Goal: Answer question/provide support: Answer question/provide support

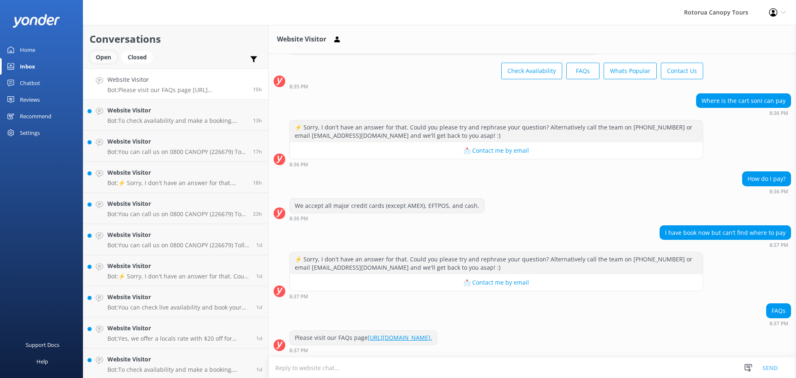
click at [104, 58] on div "Open" at bounding box center [104, 57] width 28 height 12
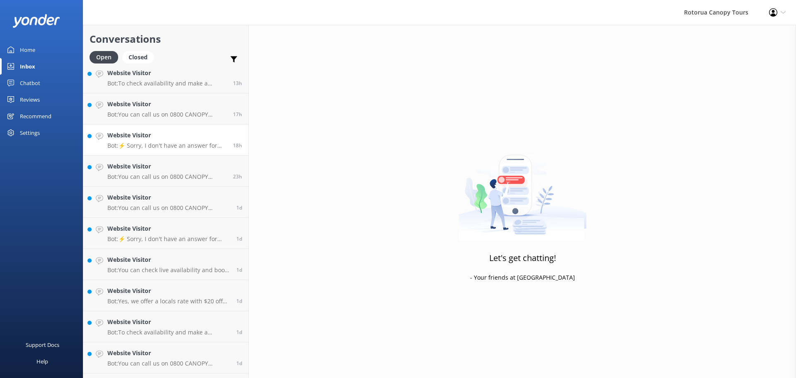
scroll to position [64, 0]
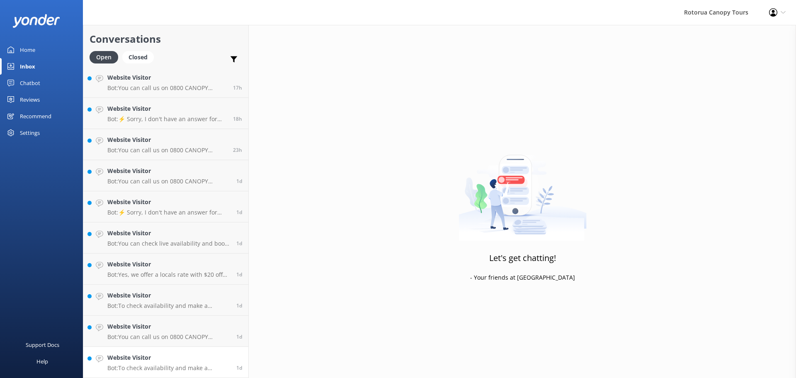
click at [212, 361] on h4 "Website Visitor" at bounding box center [168, 357] width 123 height 9
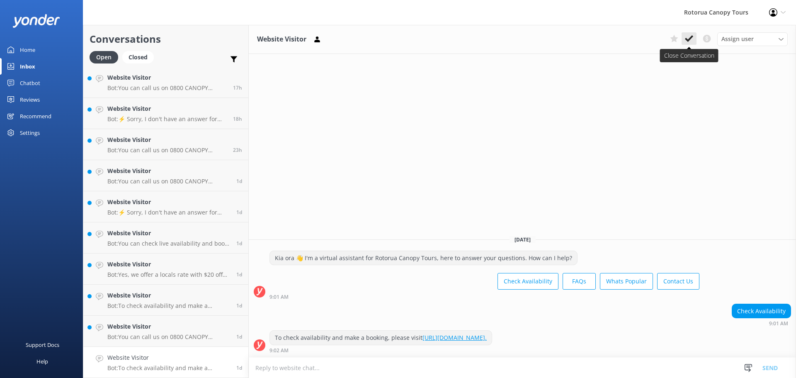
click at [693, 40] on button at bounding box center [688, 38] width 15 height 12
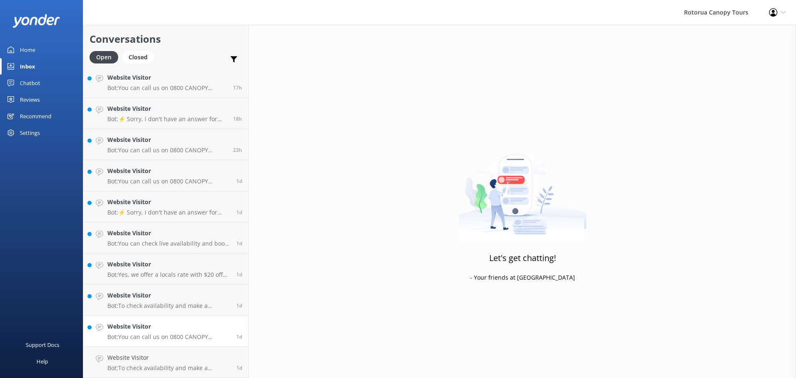
scroll to position [33, 0]
click at [185, 349] on link "Website Visitor Bot: You can call us on 0800 CANOPY (226679) Toll free (within …" at bounding box center [165, 361] width 165 height 31
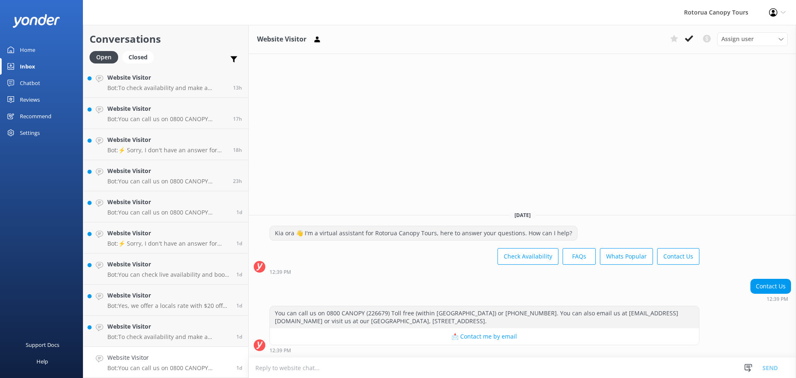
click at [696, 34] on div "Assign user [PERSON_NAME] Tours Team Notice and Co" at bounding box center [726, 38] width 121 height 13
click at [161, 357] on h4 "Website Visitor" at bounding box center [168, 357] width 123 height 9
click at [175, 341] on link "Website Visitor Bot: To check availability and make a booking, please visit [UR…" at bounding box center [165, 330] width 165 height 31
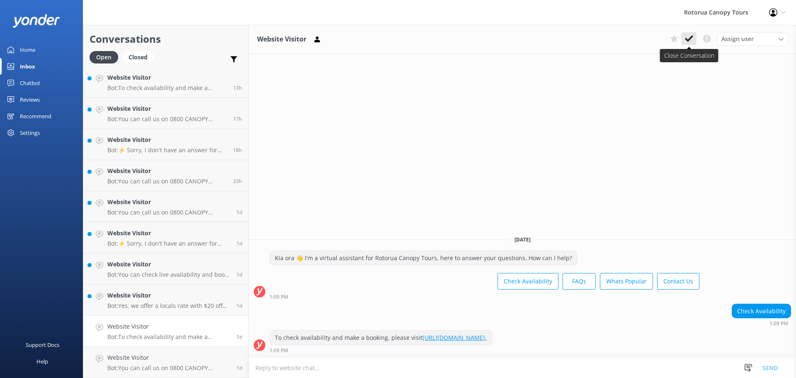
click at [690, 36] on icon at bounding box center [689, 38] width 8 height 8
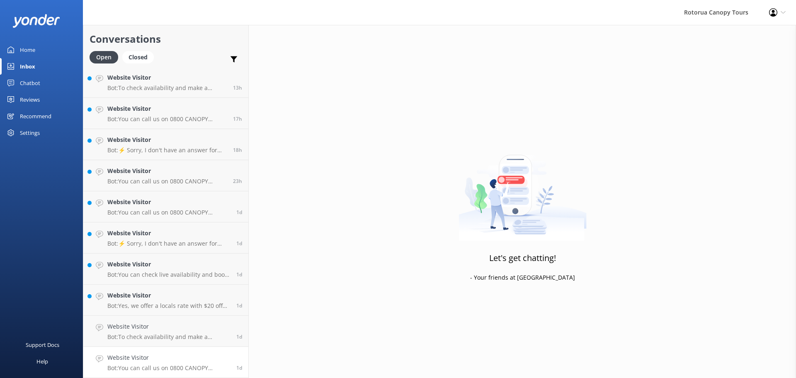
scroll to position [2, 0]
click at [197, 366] on p "Bot: You can call us on 0800 CANOPY (226679) Toll free (within [GEOGRAPHIC_DATA…" at bounding box center [168, 367] width 123 height 7
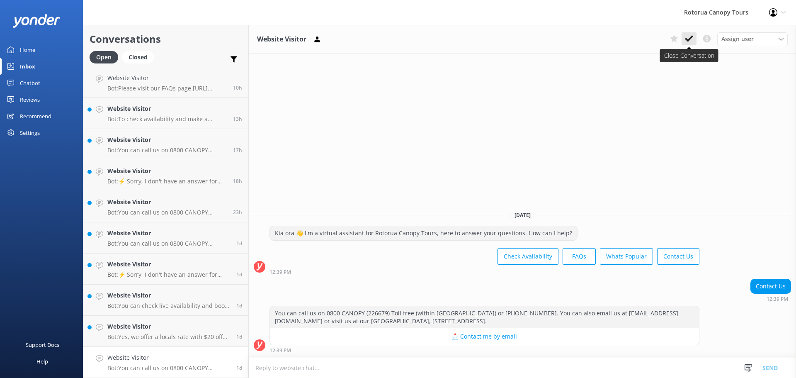
click at [690, 37] on icon at bounding box center [689, 38] width 8 height 8
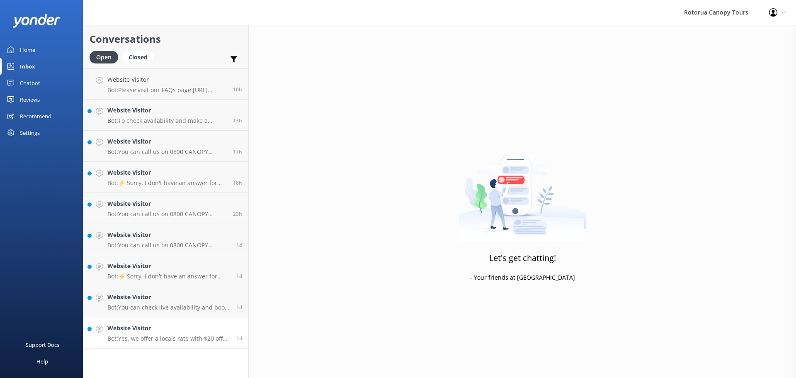
click at [206, 335] on p "Bot: Yes, we offer a locals rate with $20 off for [GEOGRAPHIC_DATA] locals. Use…" at bounding box center [168, 337] width 123 height 7
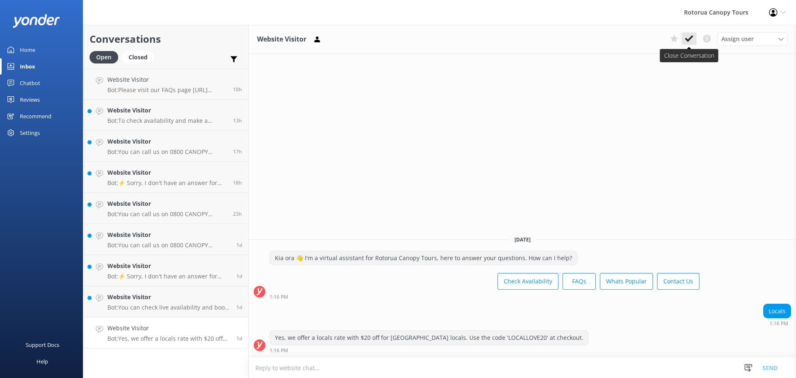
click at [691, 35] on icon at bounding box center [689, 38] width 8 height 8
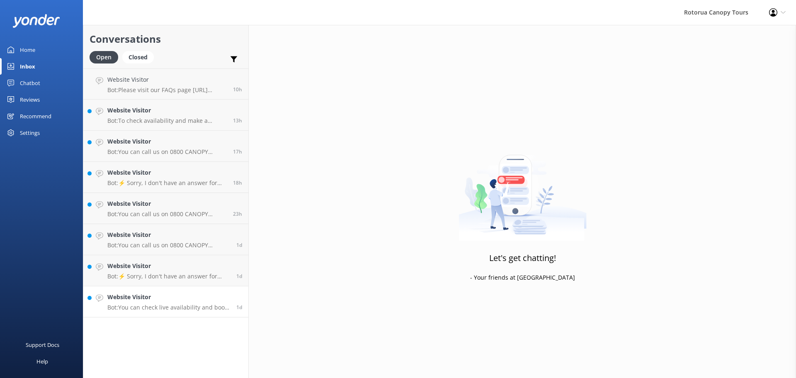
click at [184, 312] on link "Website Visitor Bot: You can check live availability and book your Canopy Tour …" at bounding box center [165, 301] width 165 height 31
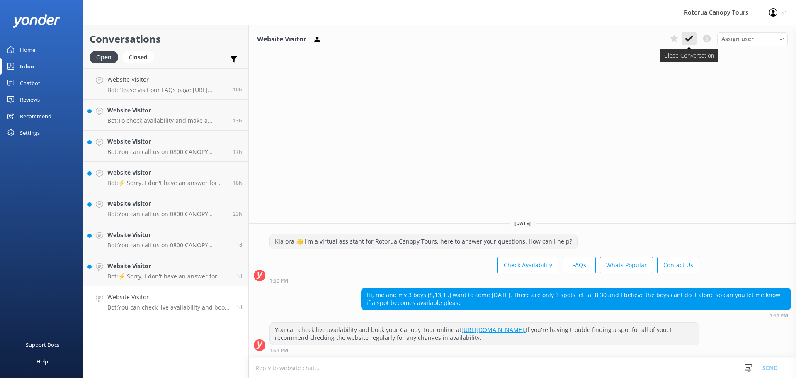
click at [691, 35] on icon at bounding box center [689, 38] width 8 height 8
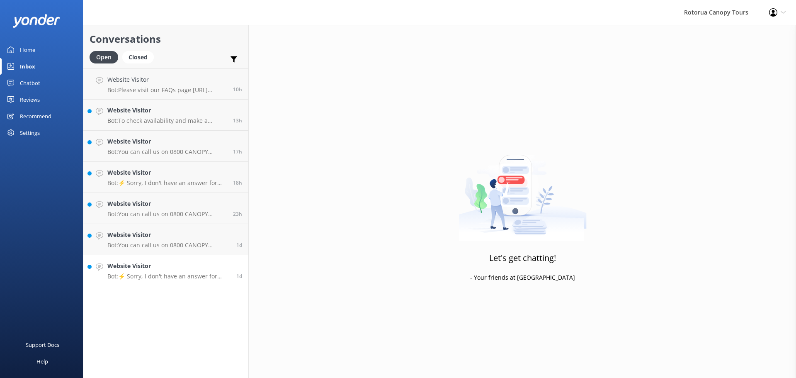
click at [163, 265] on h4 "Website Visitor" at bounding box center [168, 265] width 123 height 9
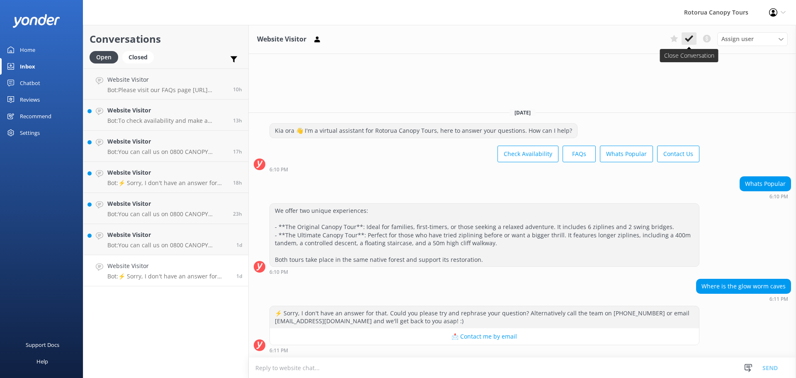
click at [693, 41] on button at bounding box center [688, 38] width 15 height 12
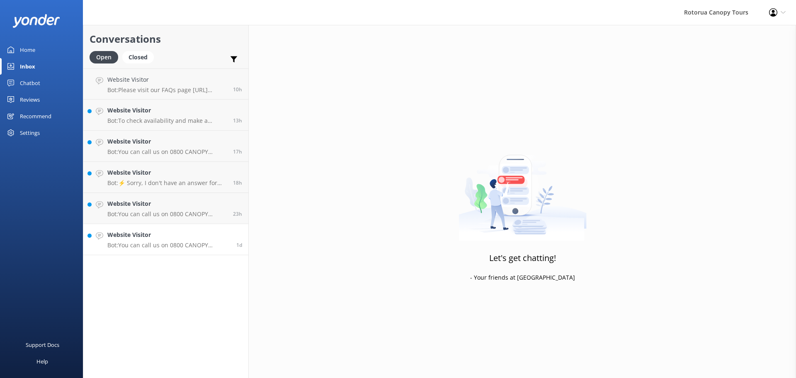
click at [128, 248] on p "Bot: You can call us on 0800 CANOPY (226679) Toll free (within [GEOGRAPHIC_DATA…" at bounding box center [168, 244] width 123 height 7
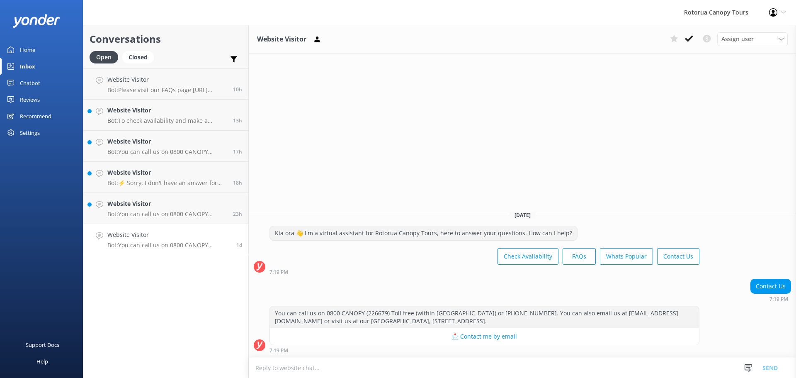
click at [688, 31] on div "Website Visitor Assign user [PERSON_NAME] Tours Team Notice and Co" at bounding box center [522, 39] width 547 height 29
click at [692, 36] on use at bounding box center [689, 38] width 8 height 7
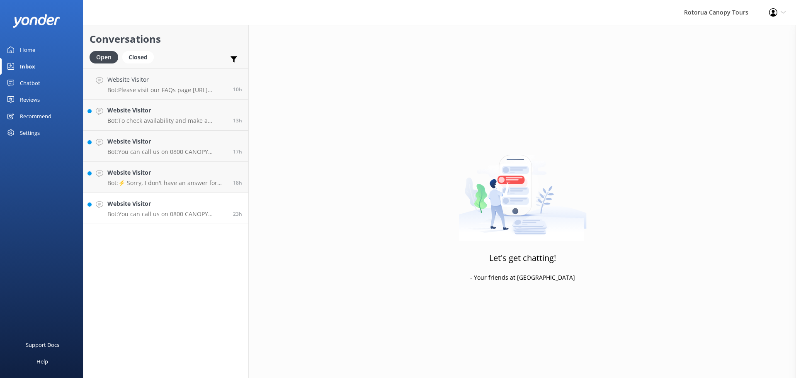
click at [189, 210] on p "Bot: You can call us on 0800 CANOPY (226679) Toll free (within [GEOGRAPHIC_DATA…" at bounding box center [166, 213] width 119 height 7
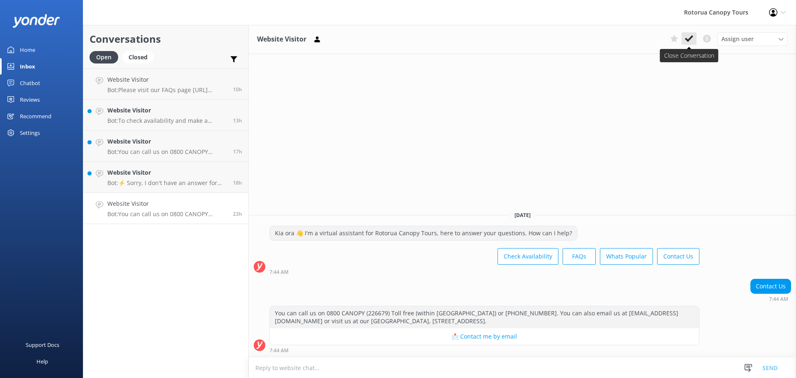
click at [687, 37] on icon at bounding box center [689, 38] width 8 height 8
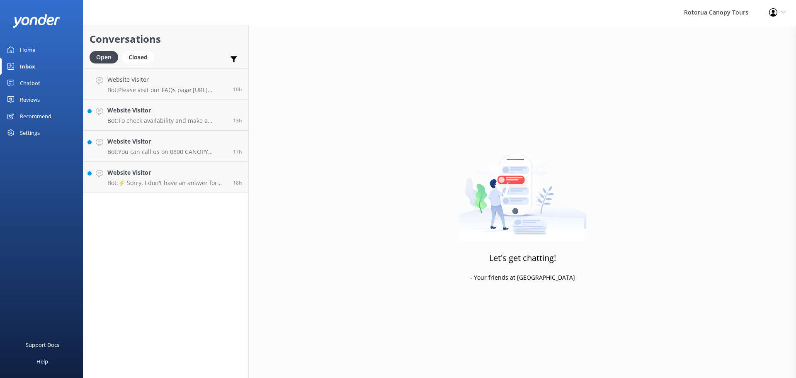
click at [204, 209] on div "Conversations Open Closed Important Converted Assigned to me Unassigned Website…" at bounding box center [166, 201] width 166 height 353
click at [205, 192] on link "Website Visitor Bot: ⚡ Sorry, I don't have an answer for that. Could you please…" at bounding box center [165, 177] width 165 height 31
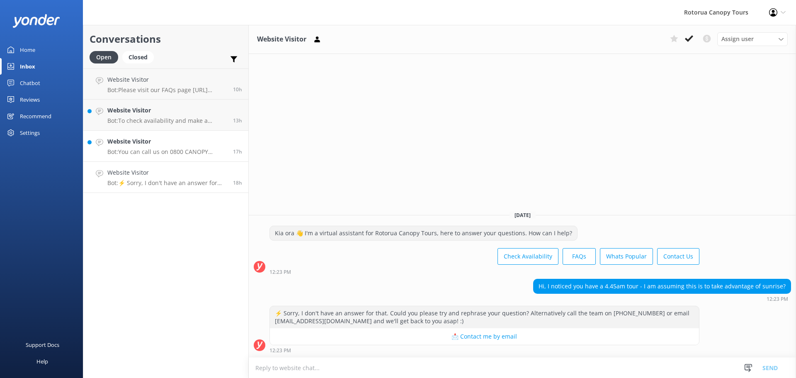
click at [171, 139] on h4 "Website Visitor" at bounding box center [166, 141] width 119 height 9
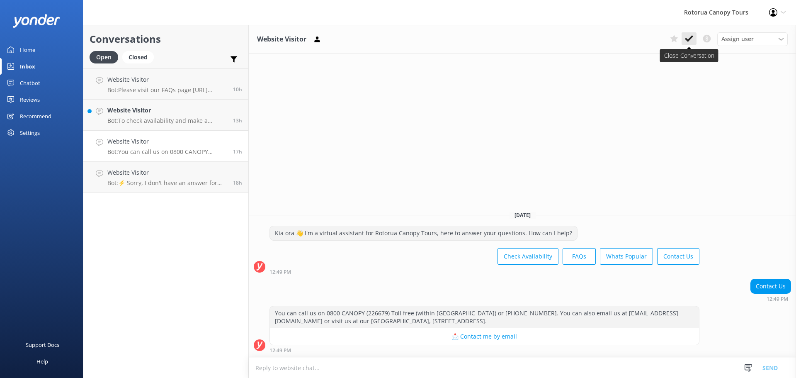
click at [692, 36] on use at bounding box center [689, 38] width 8 height 7
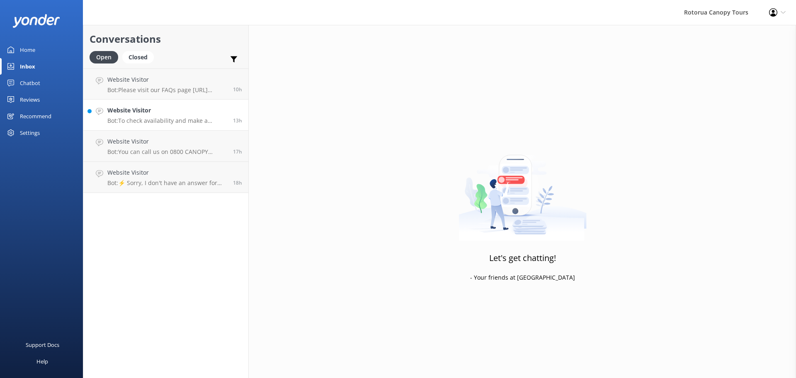
click at [160, 122] on p "Bot: To check availability and make a booking, please visit [URL][DOMAIN_NAME]." at bounding box center [166, 120] width 119 height 7
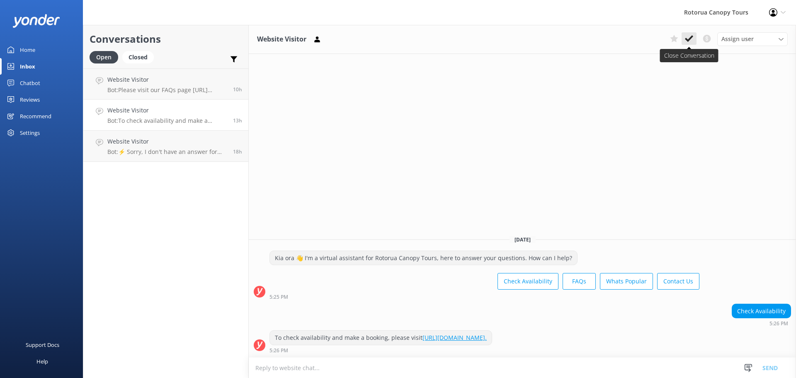
click at [694, 36] on div "Assign user [PERSON_NAME] Tours Team Notice and Co" at bounding box center [726, 38] width 121 height 13
click at [694, 36] on button at bounding box center [688, 38] width 15 height 12
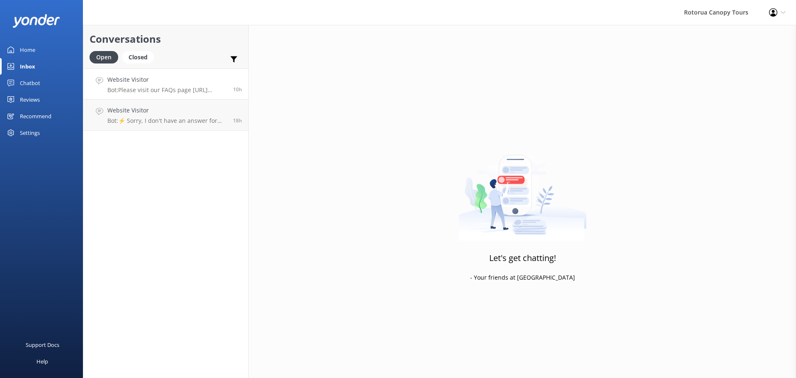
click at [169, 95] on link "Website Visitor Bot: Please visit our FAQs page [URL][DOMAIN_NAME]. 10h" at bounding box center [165, 83] width 165 height 31
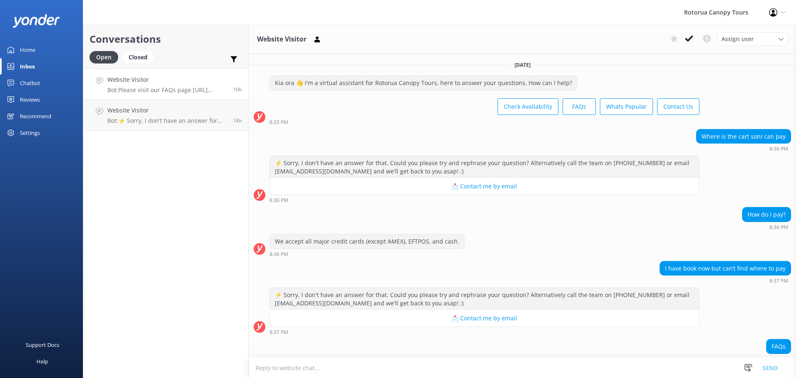
scroll to position [36, 0]
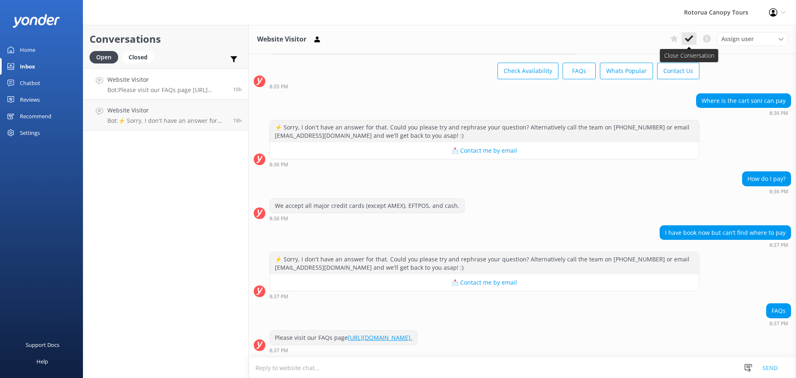
click at [695, 34] on button at bounding box center [688, 38] width 15 height 12
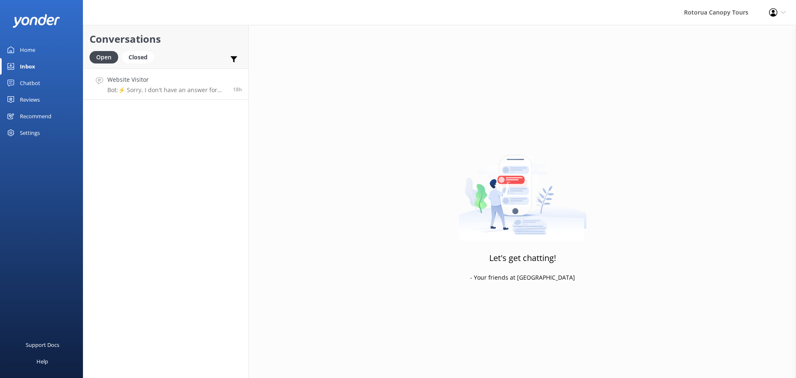
click at [201, 90] on p "Bot: ⚡ Sorry, I don't have an answer for that. Could you please try and rephras…" at bounding box center [166, 89] width 119 height 7
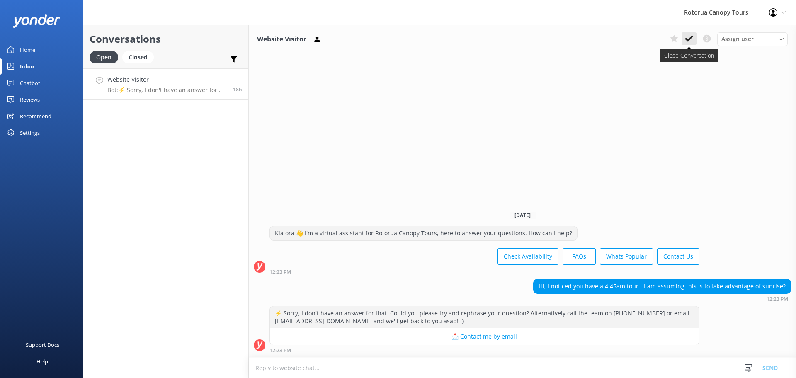
click at [692, 35] on icon at bounding box center [689, 38] width 8 height 8
